Goal: Find specific page/section

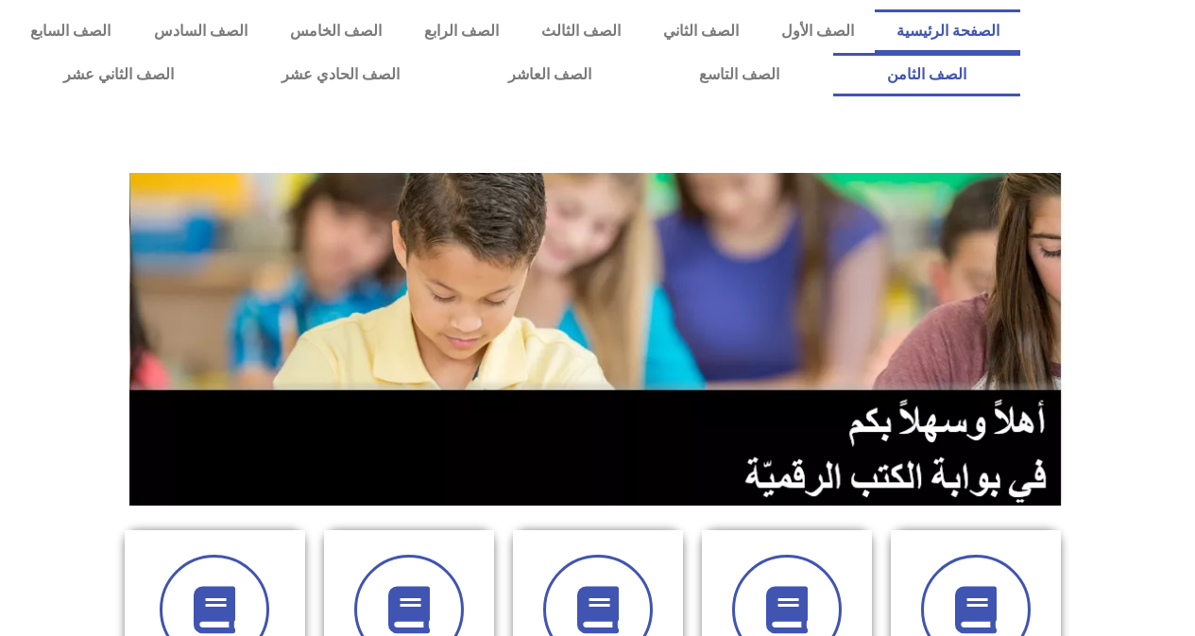
click at [833, 53] on link "الصف الثامن" at bounding box center [926, 74] width 187 height 43
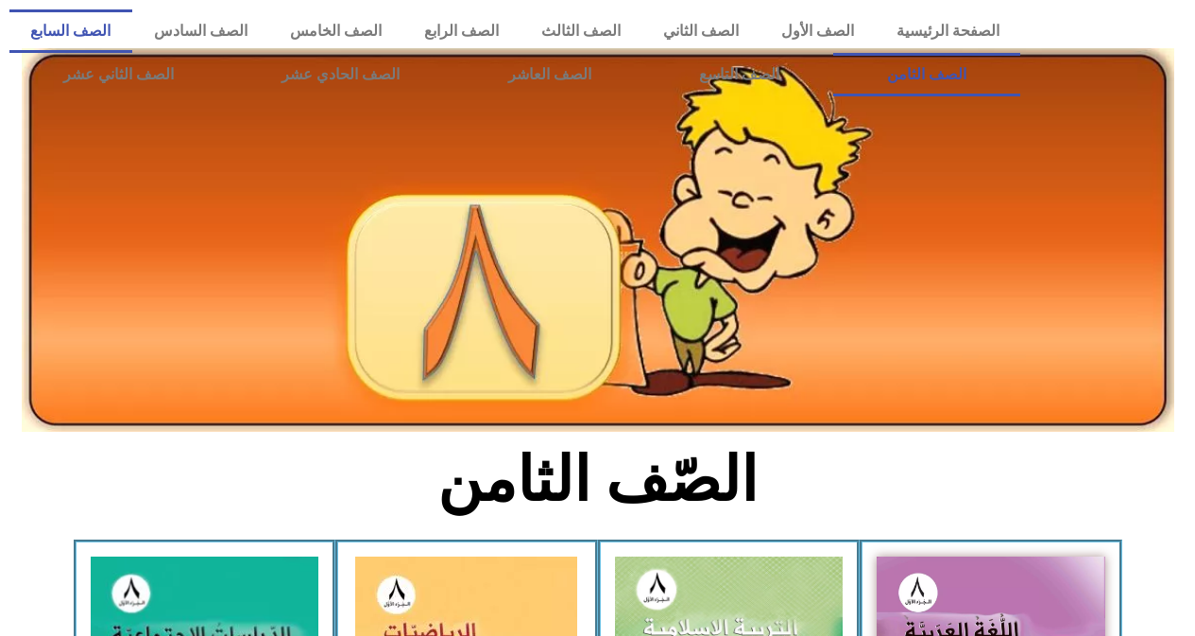
click at [132, 36] on link "الصف السابع" at bounding box center [70, 30] width 123 height 43
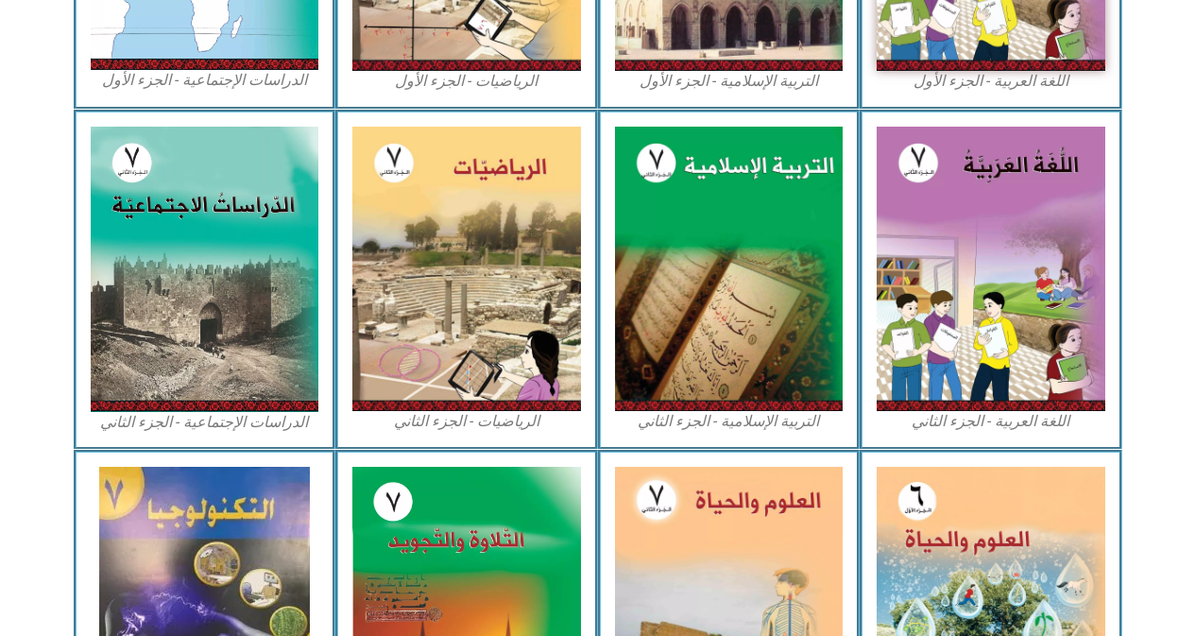
scroll to position [1003, 0]
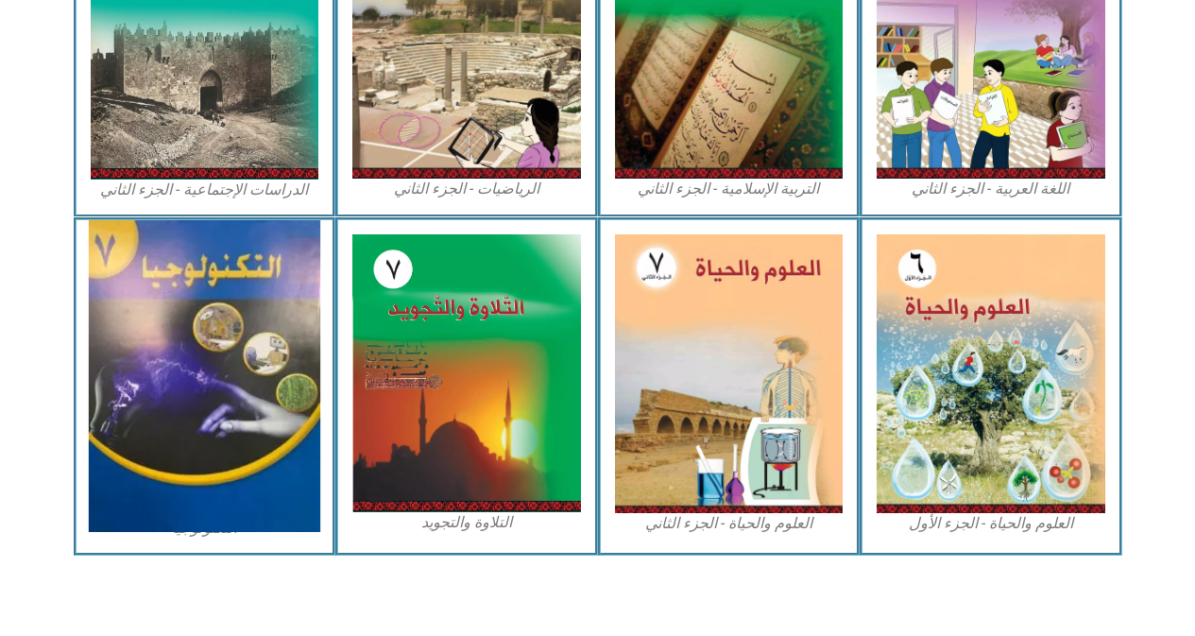
click at [210, 427] on img at bounding box center [204, 376] width 231 height 312
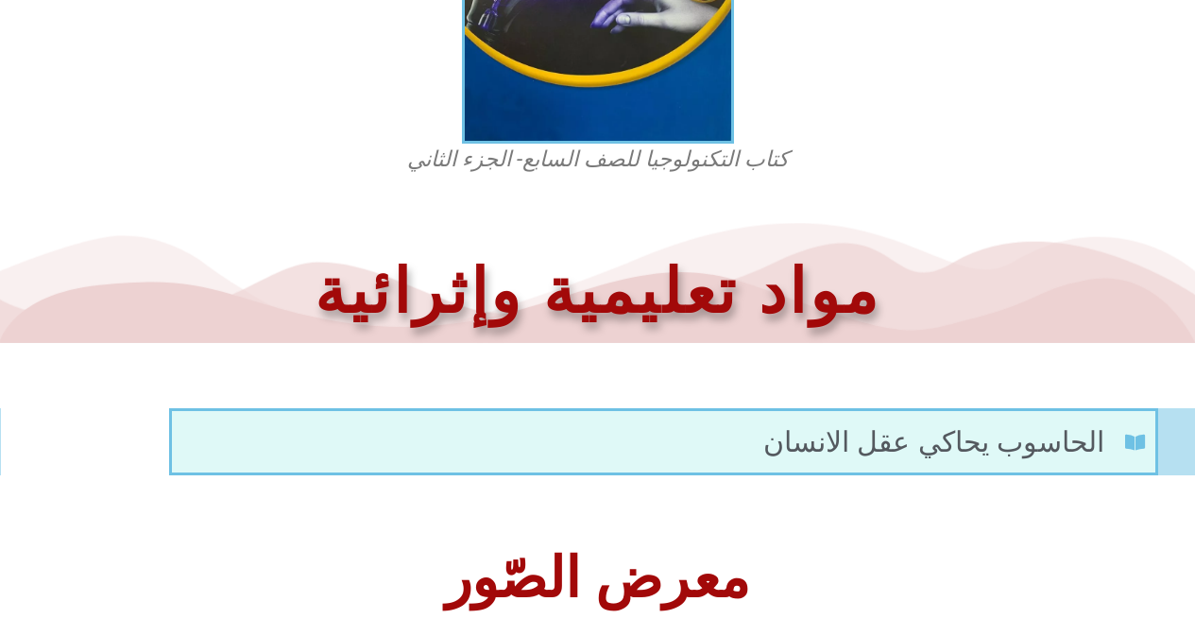
scroll to position [307, 0]
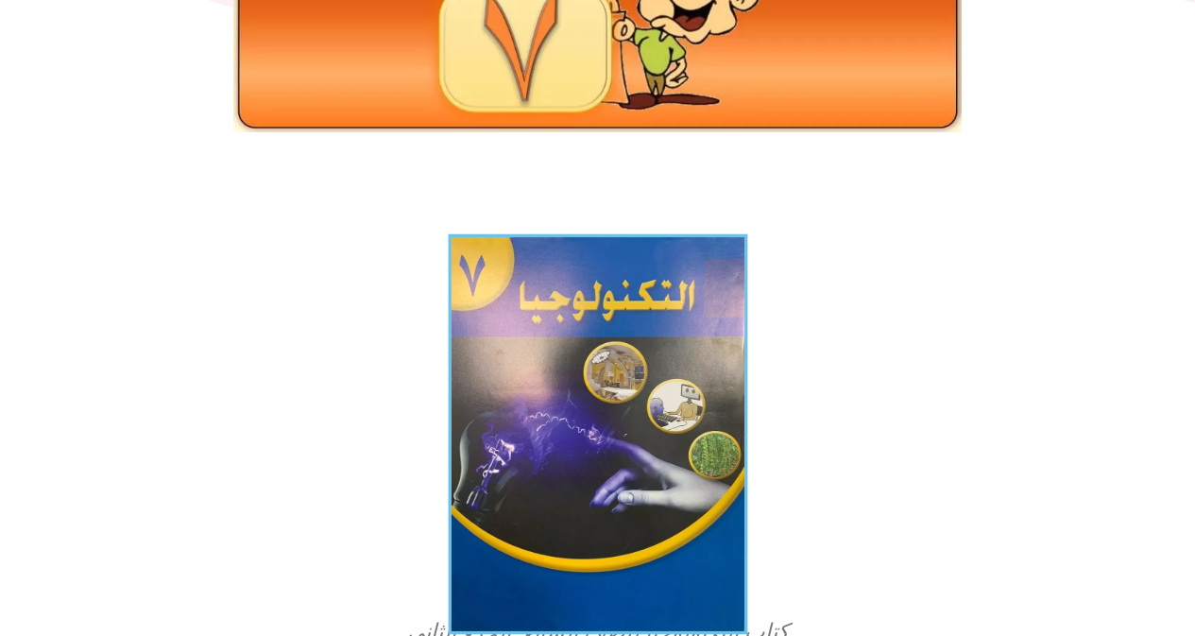
click at [655, 442] on img at bounding box center [597, 434] width 299 height 401
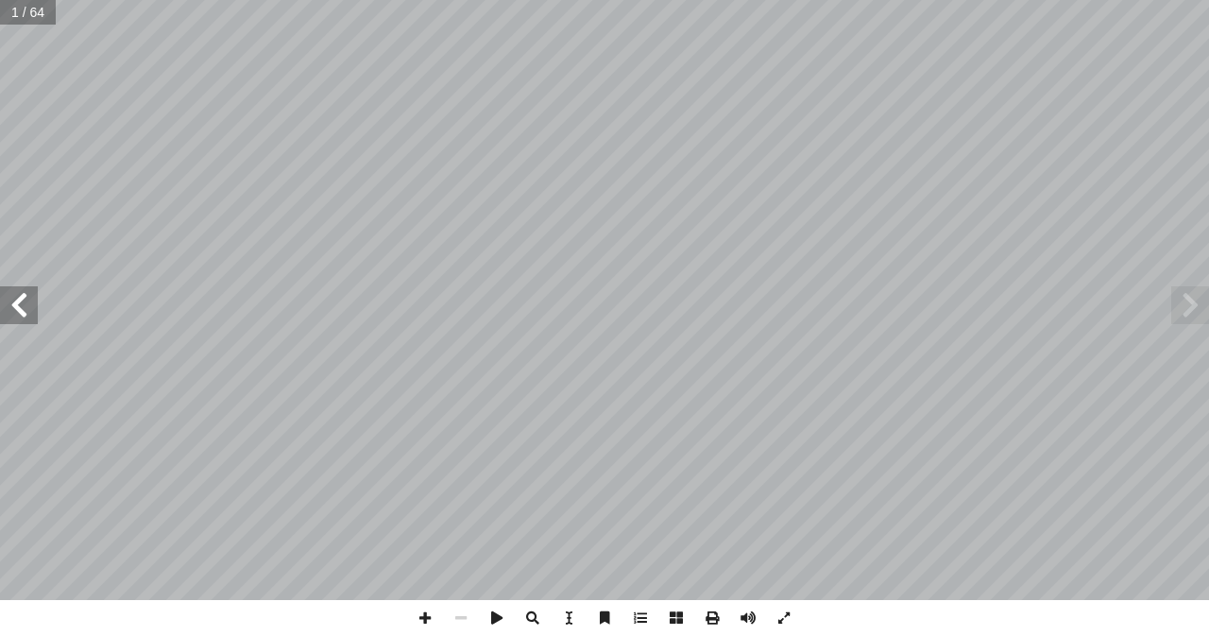
click at [30, 317] on span at bounding box center [19, 305] width 38 height 38
click at [29, 320] on span at bounding box center [19, 305] width 38 height 38
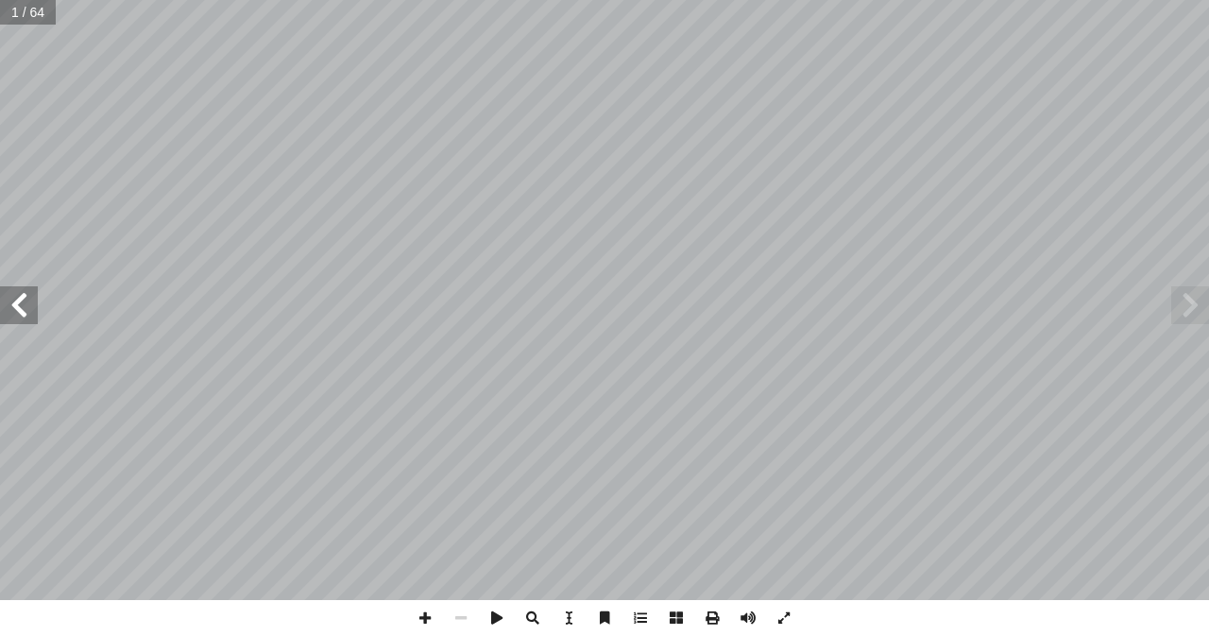
click at [29, 320] on span at bounding box center [19, 305] width 38 height 38
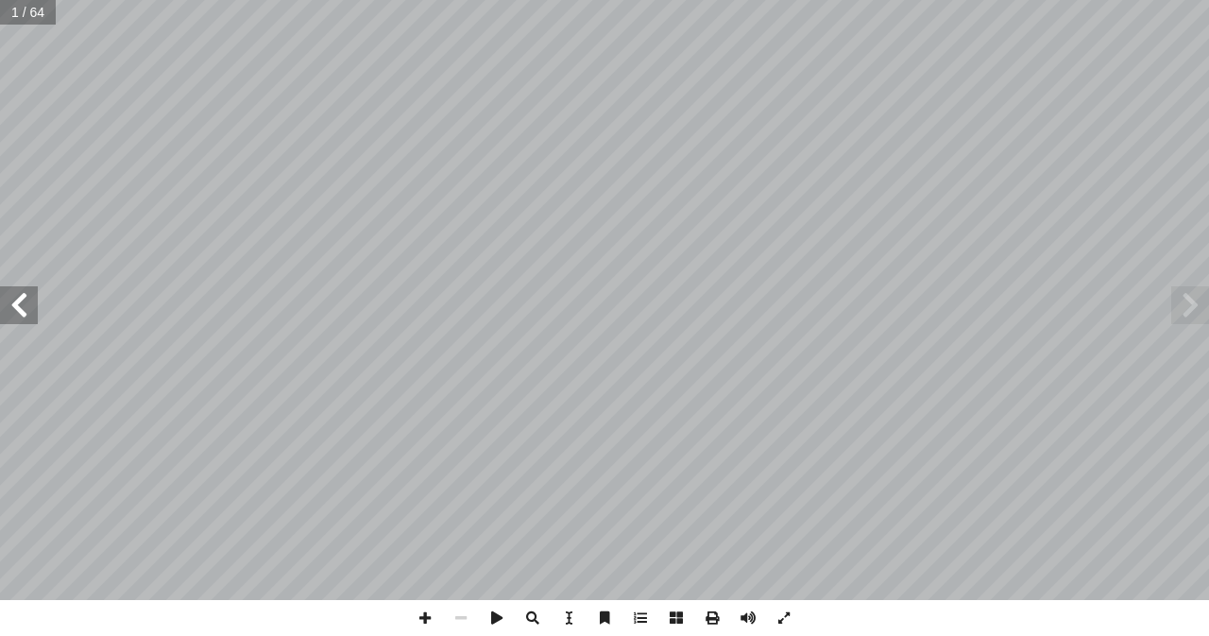
click at [29, 320] on span at bounding box center [19, 305] width 38 height 38
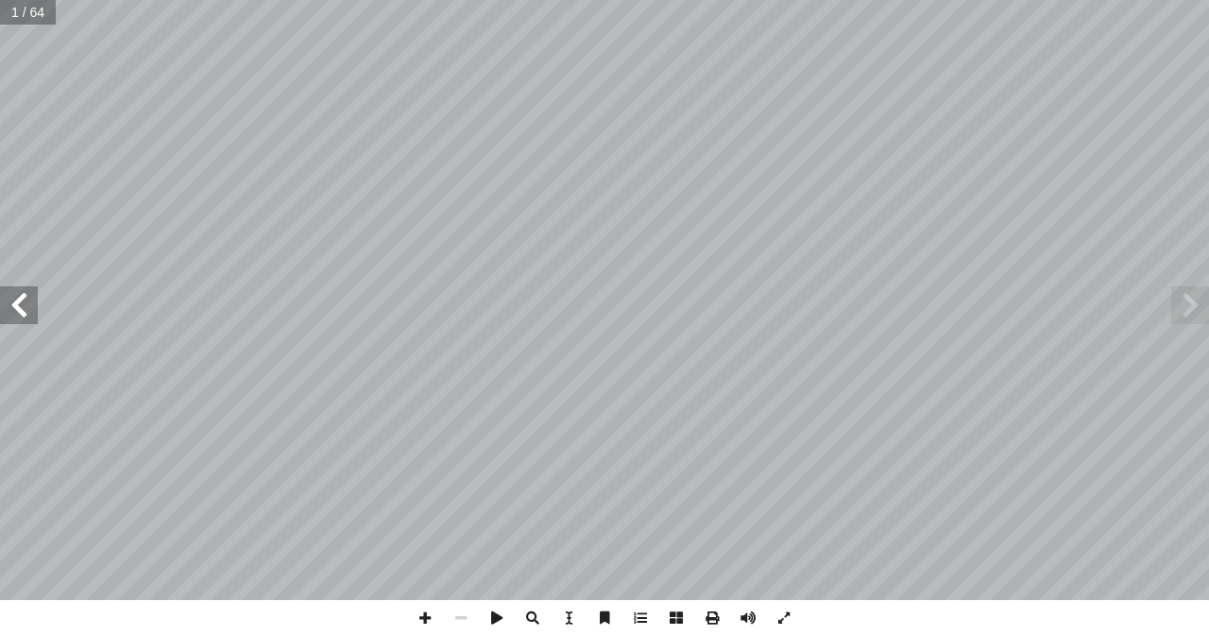
click at [29, 320] on span at bounding box center [19, 305] width 38 height 38
click at [1191, 314] on span at bounding box center [1191, 305] width 38 height 38
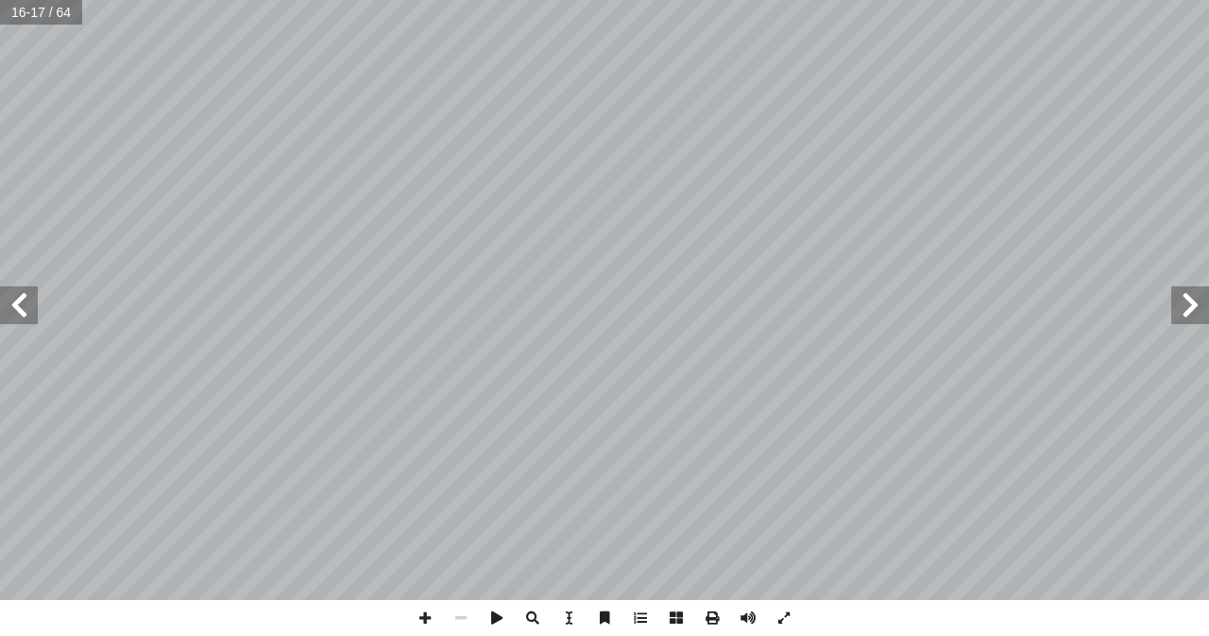
click at [1191, 314] on span at bounding box center [1191, 305] width 38 height 38
